Goal: Information Seeking & Learning: Learn about a topic

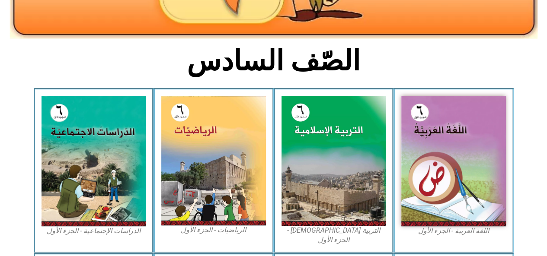
scroll to position [182, 0]
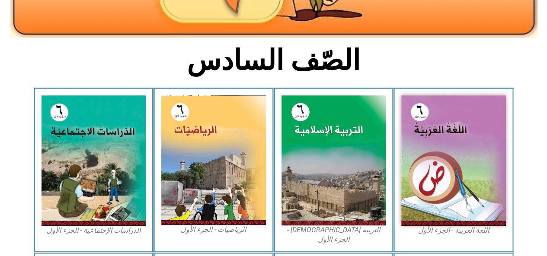
click at [450, 109] on img at bounding box center [453, 161] width 105 height 131
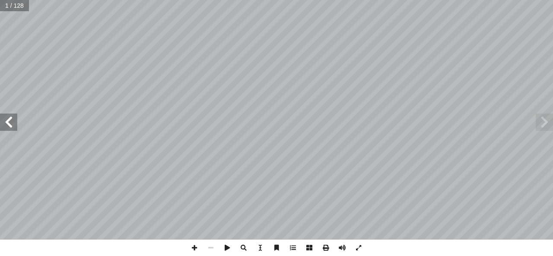
drag, startPoint x: 441, startPoint y: 98, endPoint x: 11, endPoint y: 122, distance: 430.8
click at [11, 122] on span at bounding box center [8, 122] width 17 height 17
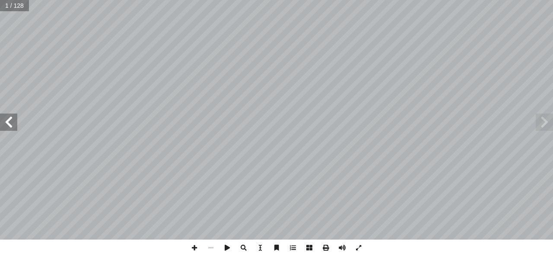
click at [11, 122] on span at bounding box center [8, 122] width 17 height 17
click at [540, 127] on span at bounding box center [544, 122] width 17 height 17
click at [213, 249] on span at bounding box center [211, 248] width 16 height 16
click at [195, 249] on span at bounding box center [194, 248] width 16 height 16
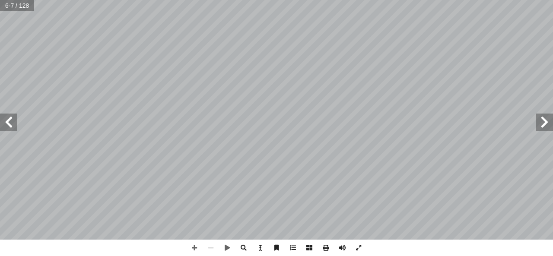
click at [10, 127] on span at bounding box center [8, 122] width 17 height 17
click at [12, 126] on span at bounding box center [8, 122] width 17 height 17
click at [196, 249] on span at bounding box center [194, 248] width 16 height 16
click at [209, 248] on span at bounding box center [211, 248] width 16 height 16
click at [211, 245] on span at bounding box center [211, 248] width 16 height 16
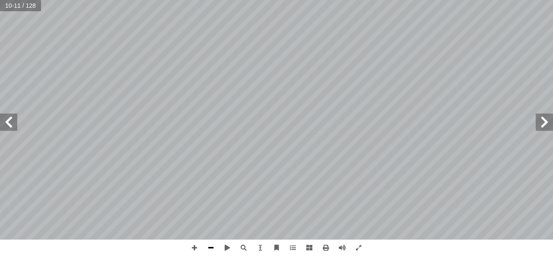
click at [210, 246] on span at bounding box center [211, 248] width 16 height 16
click at [213, 246] on span at bounding box center [211, 248] width 16 height 16
click at [195, 246] on span at bounding box center [194, 248] width 16 height 16
click at [211, 249] on span at bounding box center [211, 248] width 16 height 16
click at [360, 249] on span at bounding box center [359, 248] width 16 height 16
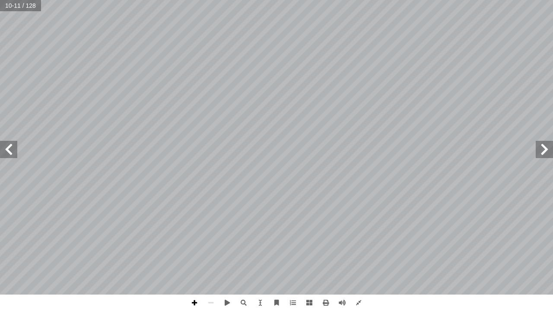
click at [196, 256] on span at bounding box center [194, 303] width 16 height 16
click at [197, 256] on span at bounding box center [194, 303] width 16 height 16
